Goal: Information Seeking & Learning: Learn about a topic

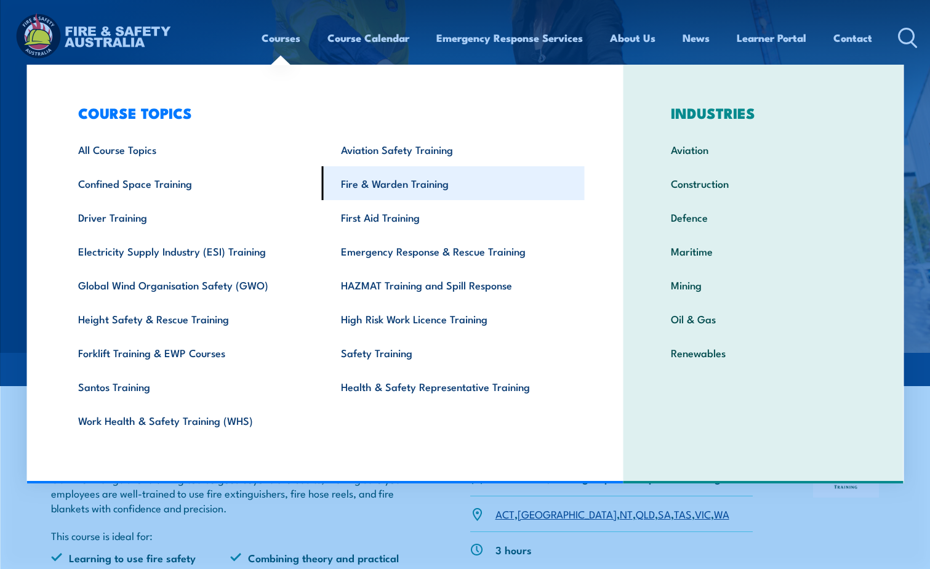
click at [377, 183] on link "Fire & Warden Training" at bounding box center [453, 183] width 263 height 34
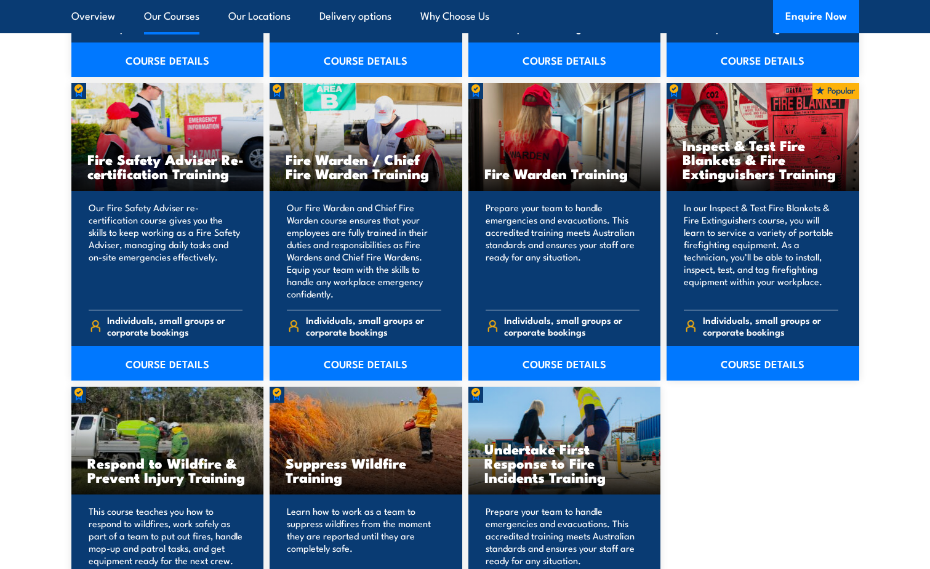
scroll to position [1600, 0]
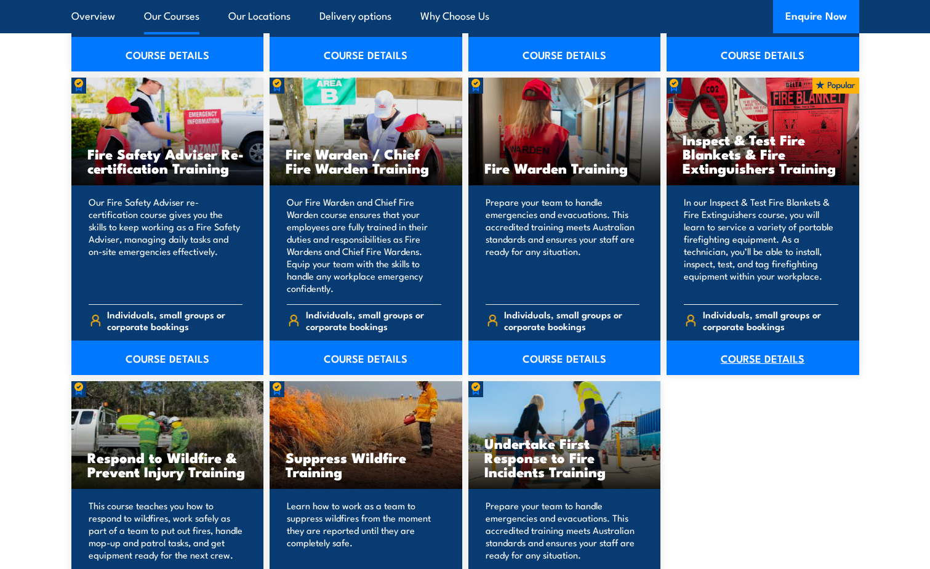
click at [767, 357] on link "COURSE DETAILS" at bounding box center [762, 357] width 193 height 34
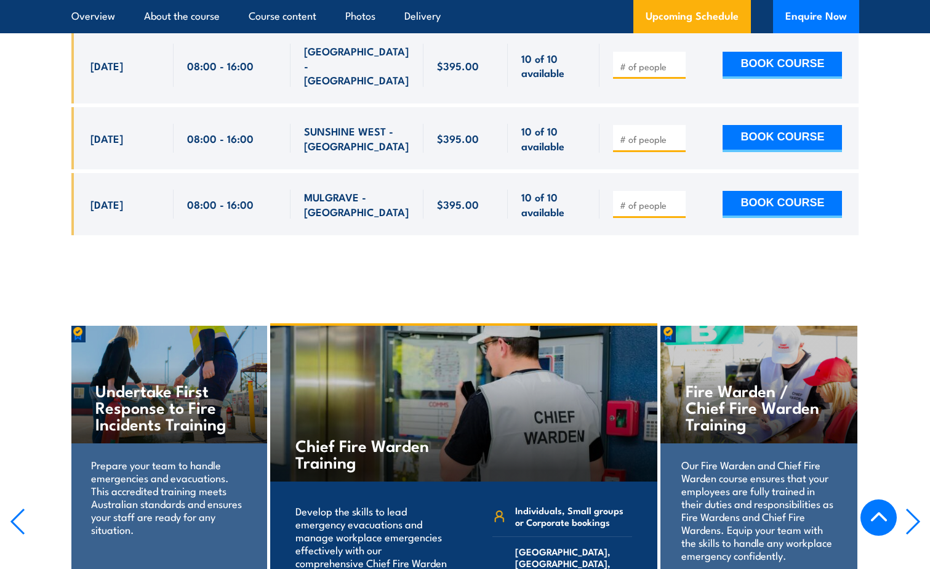
scroll to position [3692, 0]
